Goal: Find specific page/section: Find specific page/section

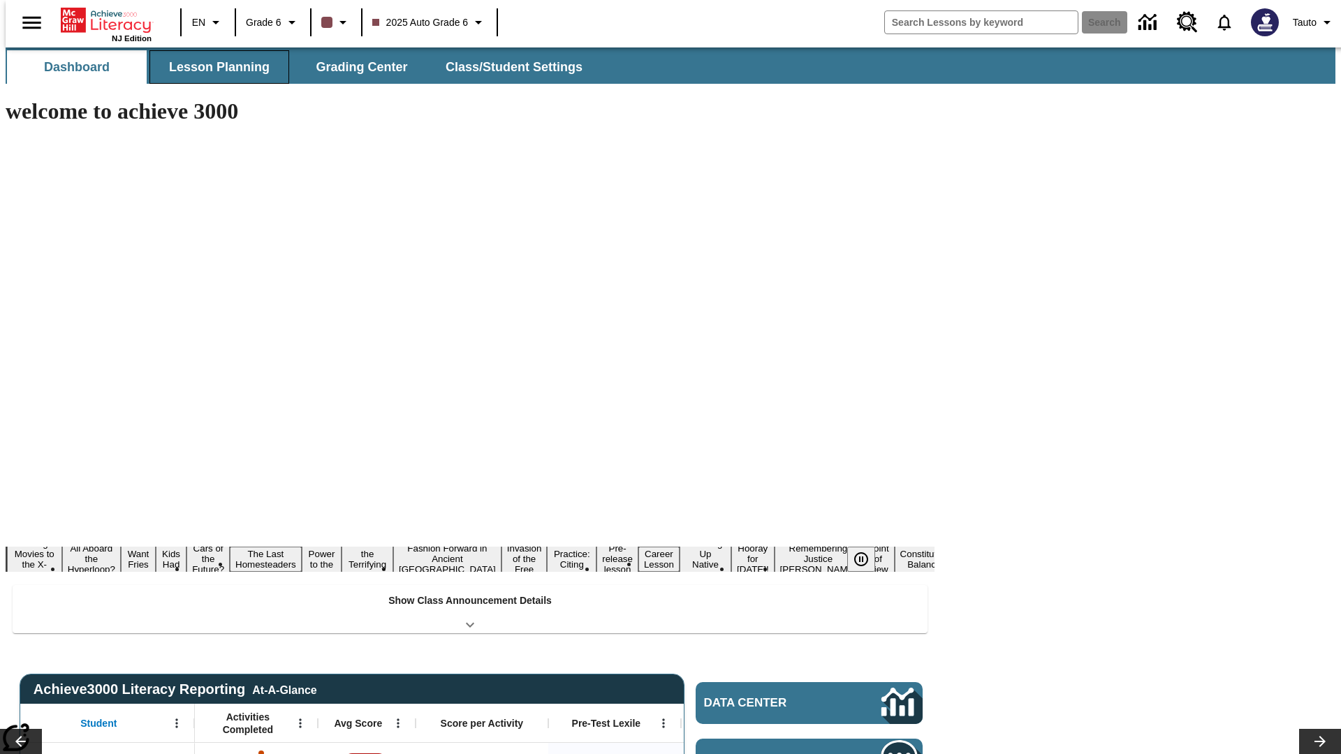
click at [214, 67] on button "Lesson Planning" at bounding box center [219, 67] width 140 height 34
